Goal: Task Accomplishment & Management: Manage account settings

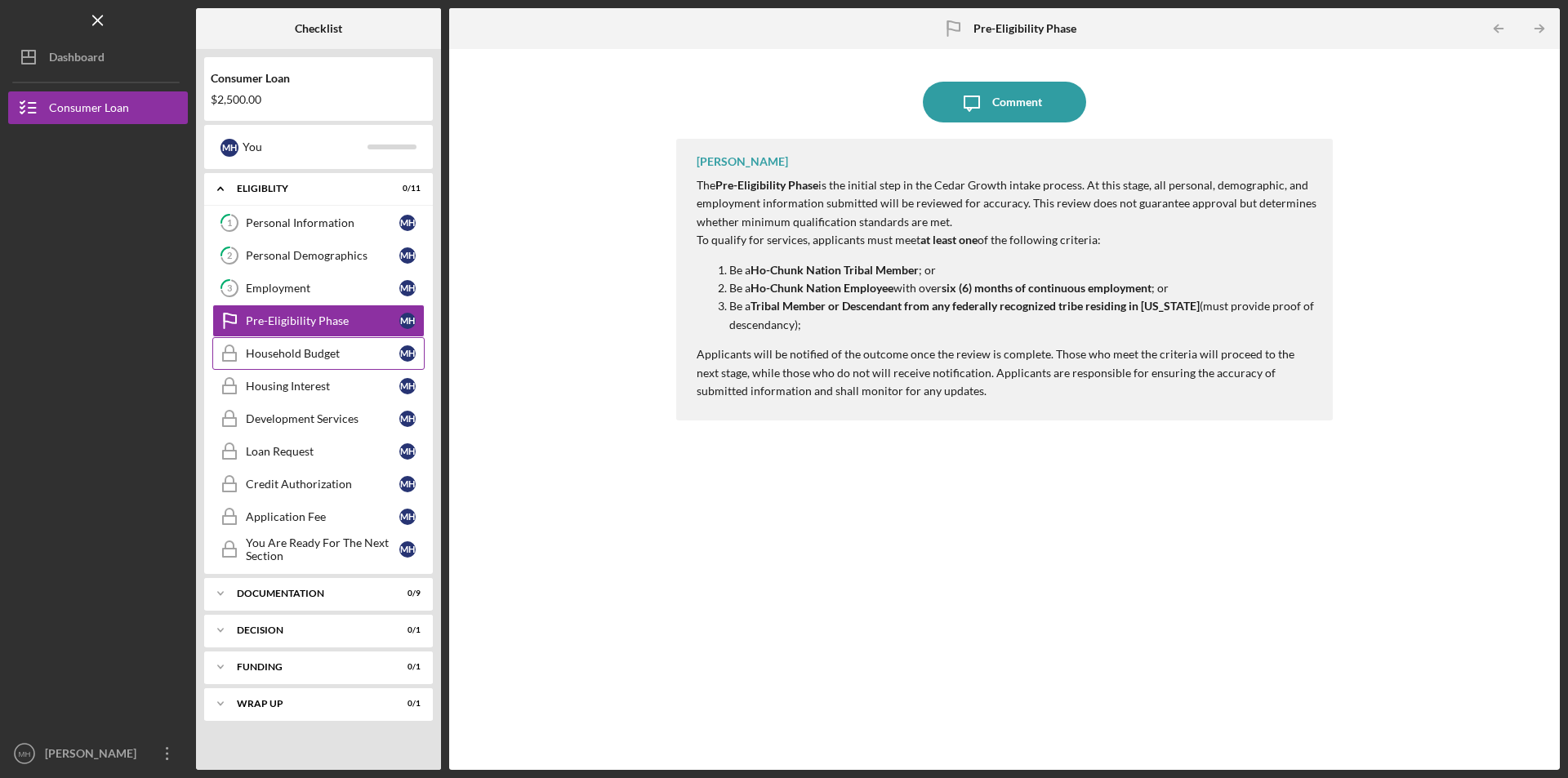
click at [278, 341] on link "Household Budget Household Budget M H" at bounding box center [319, 353] width 212 height 33
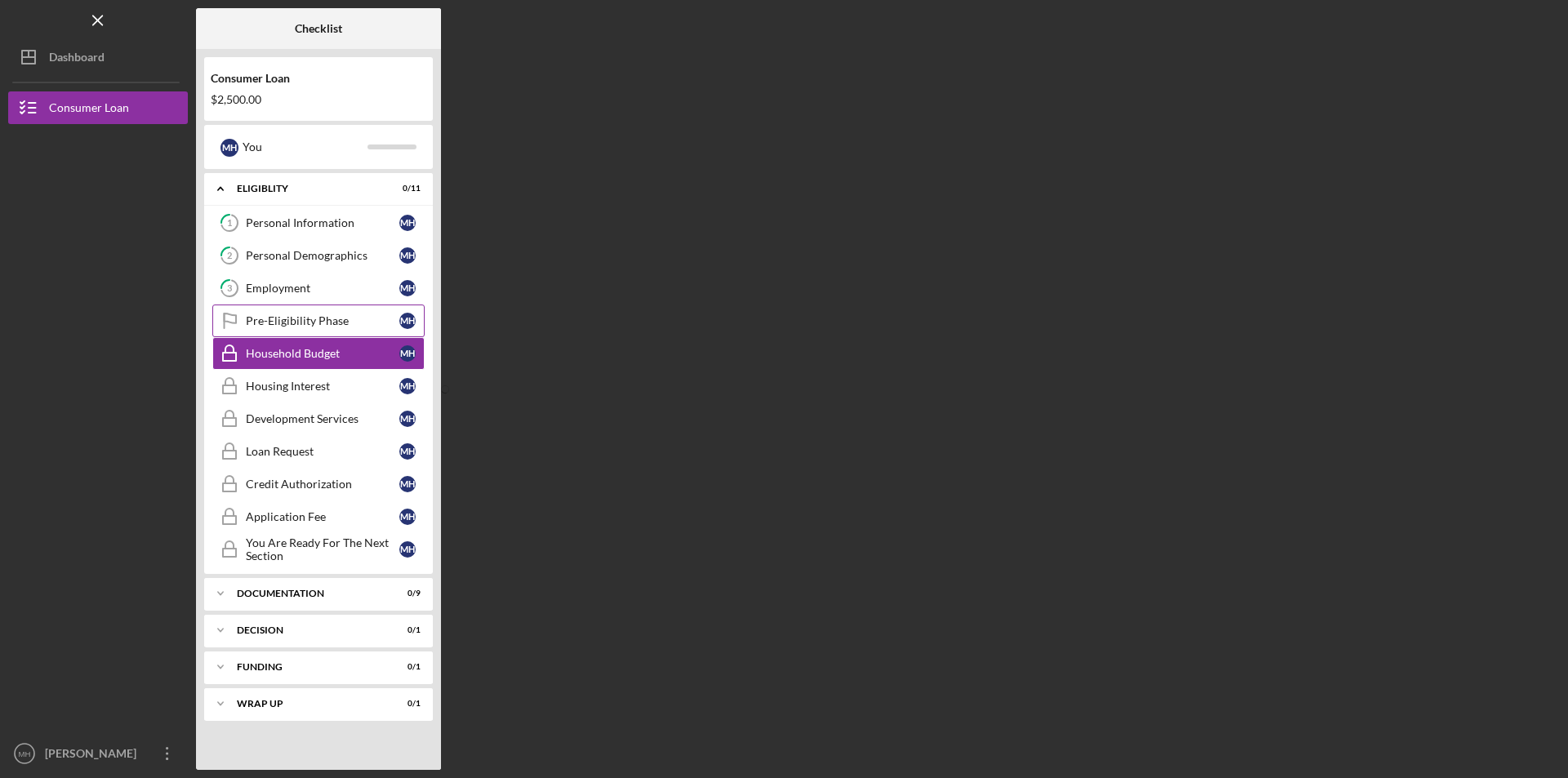
click at [302, 320] on div "Pre-Eligibility Phase" at bounding box center [322, 320] width 153 height 13
